Goal: Transaction & Acquisition: Purchase product/service

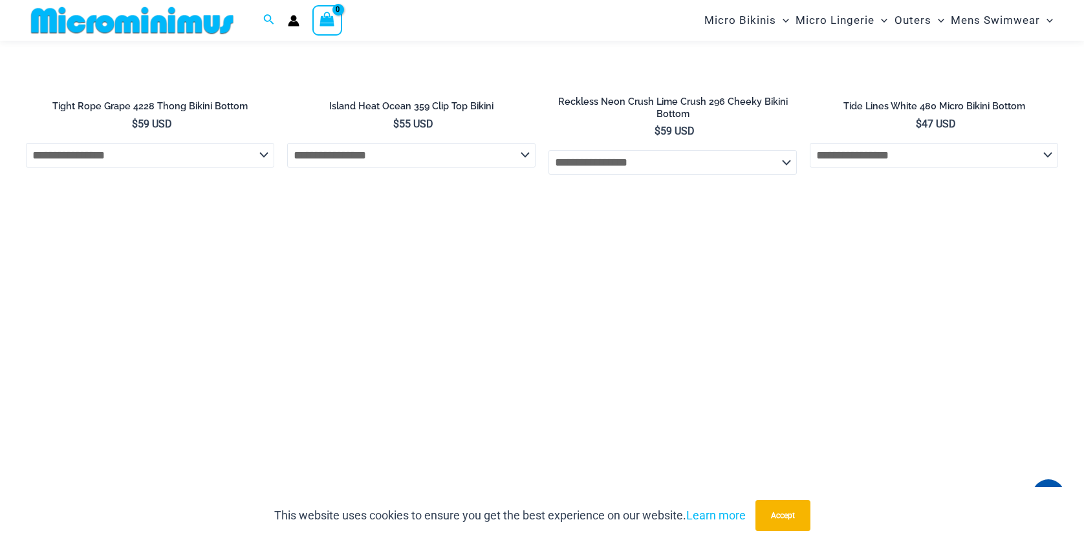
scroll to position [3740, 0]
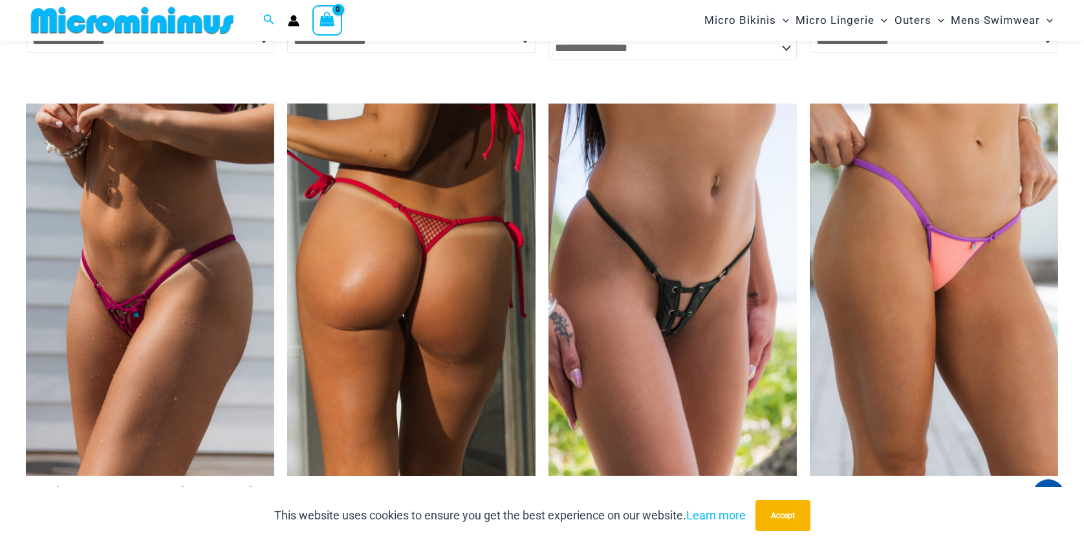
click at [409, 368] on img at bounding box center [411, 289] width 248 height 373
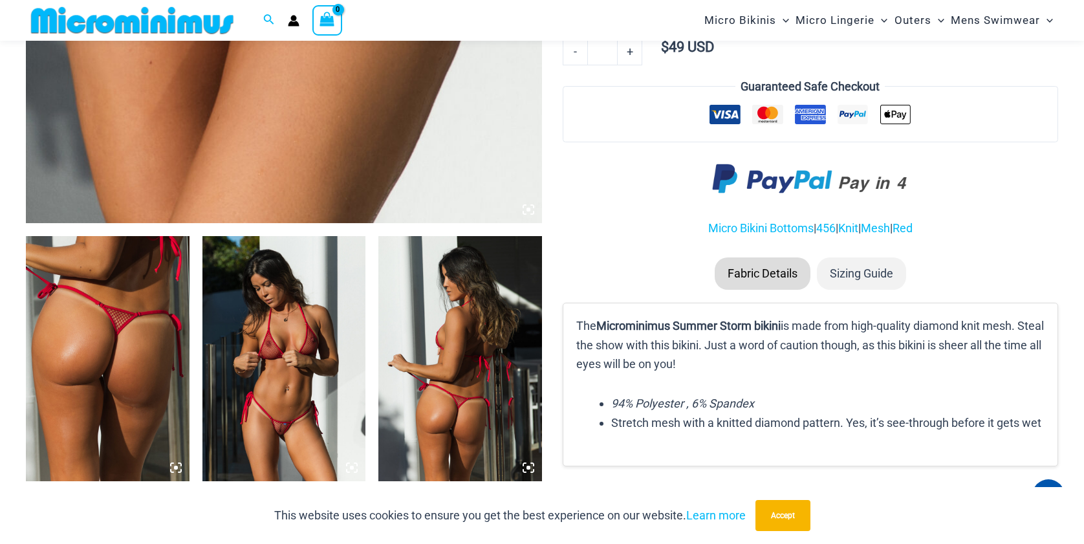
scroll to position [701, 0]
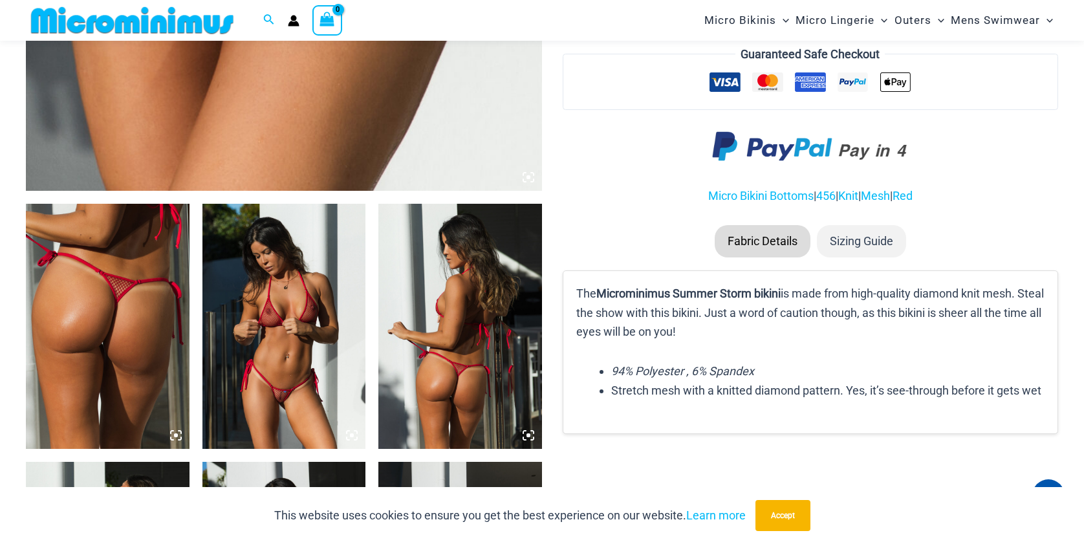
click at [312, 285] on img at bounding box center [284, 326] width 164 height 245
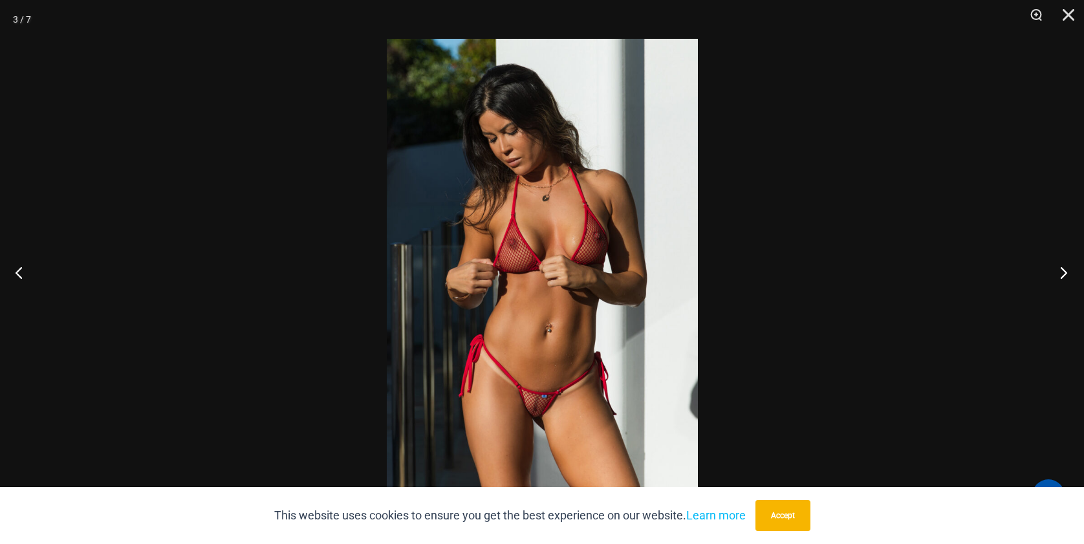
click at [1058, 279] on button "Next" at bounding box center [1060, 272] width 49 height 65
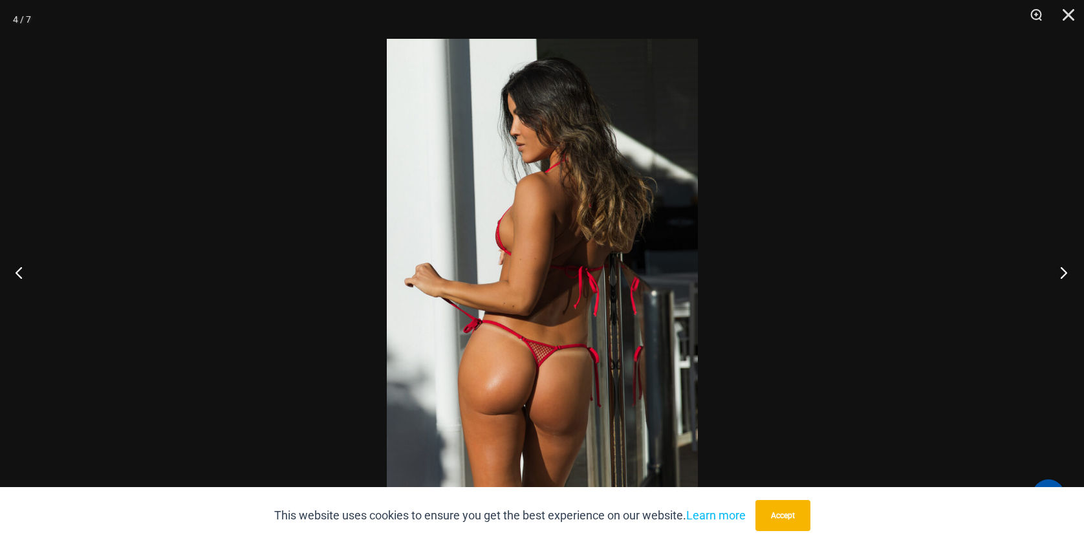
click at [1058, 279] on button "Next" at bounding box center [1060, 272] width 49 height 65
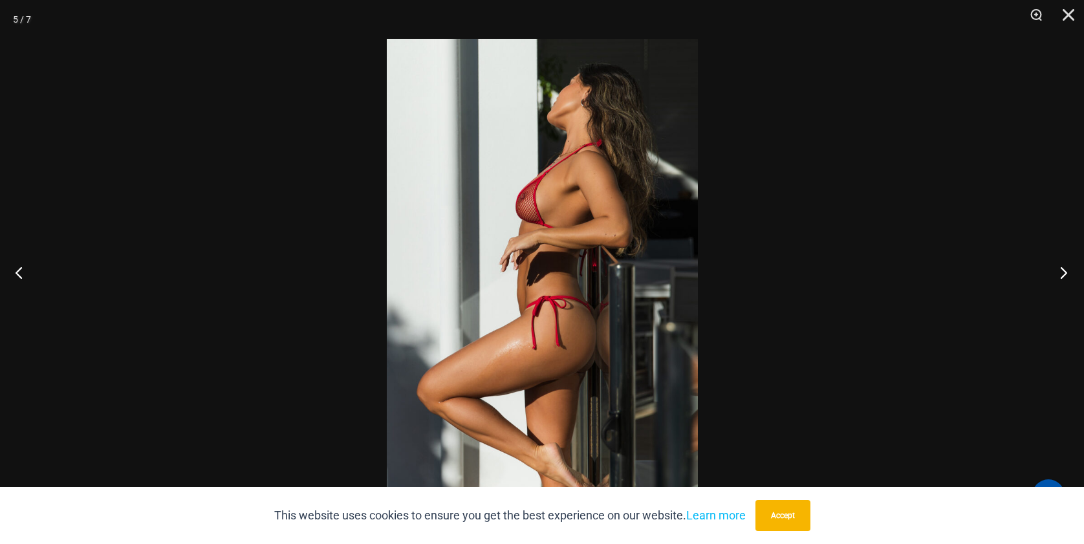
click at [1058, 279] on button "Next" at bounding box center [1060, 272] width 49 height 65
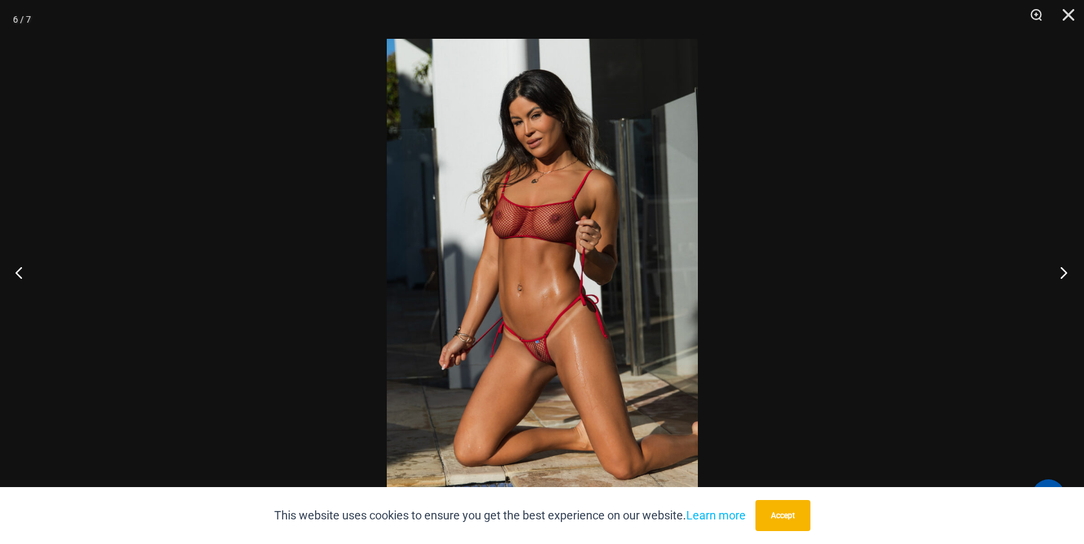
click at [1058, 279] on button "Next" at bounding box center [1060, 272] width 49 height 65
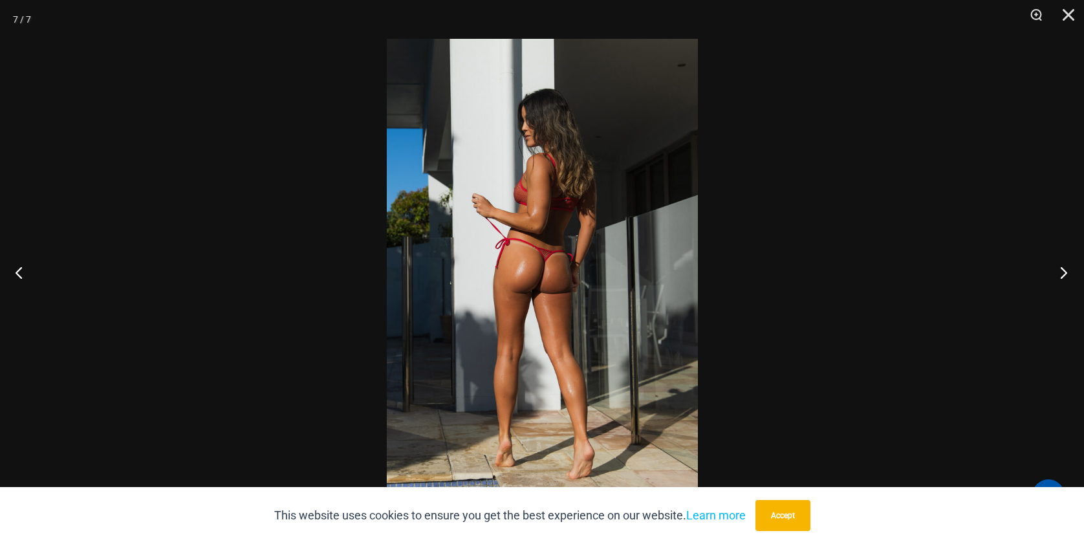
click at [1058, 279] on button "Next" at bounding box center [1060, 272] width 49 height 65
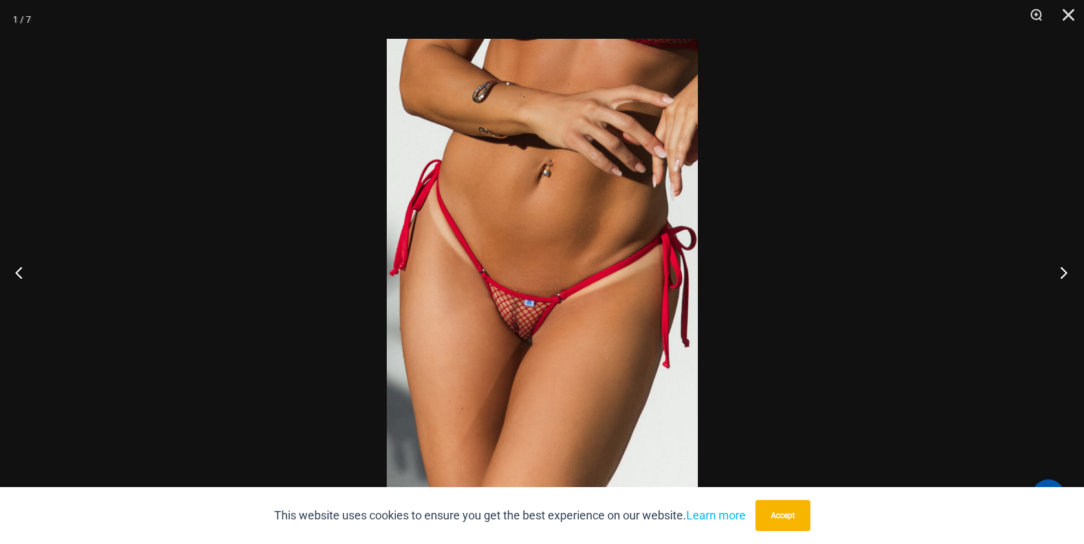
click at [1058, 279] on button "Next" at bounding box center [1060, 272] width 49 height 65
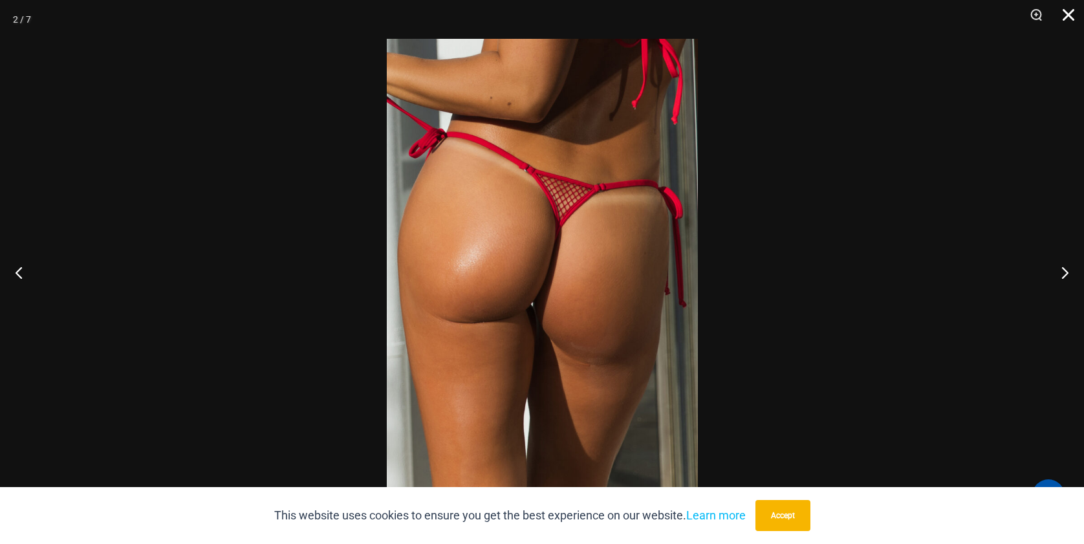
click at [1074, 17] on button "Close" at bounding box center [1064, 19] width 32 height 39
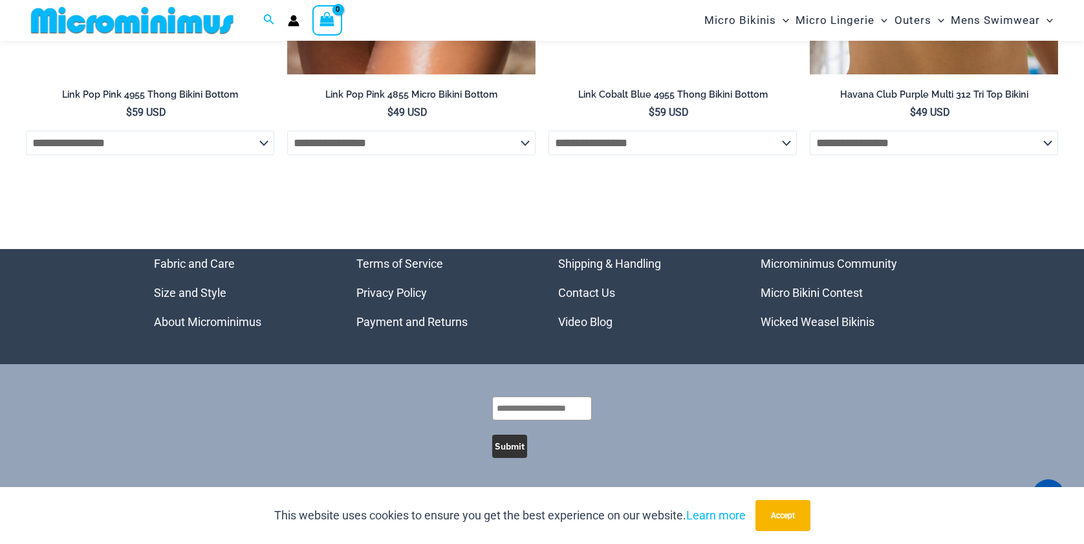
scroll to position [4281, 0]
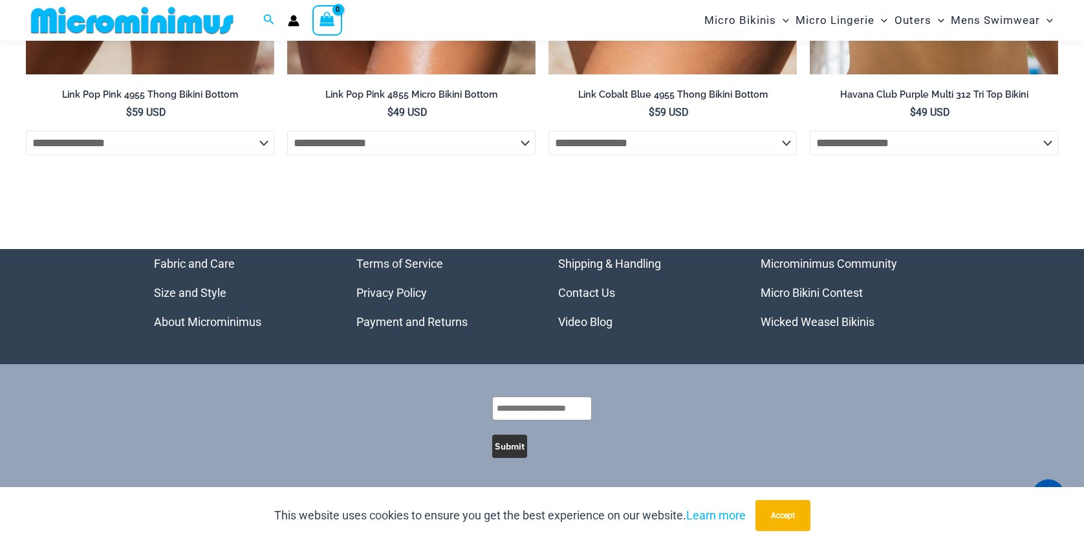
drag, startPoint x: 853, startPoint y: 428, endPoint x: 857, endPoint y: 406, distance: 23.0
